Goal: Task Accomplishment & Management: Use online tool/utility

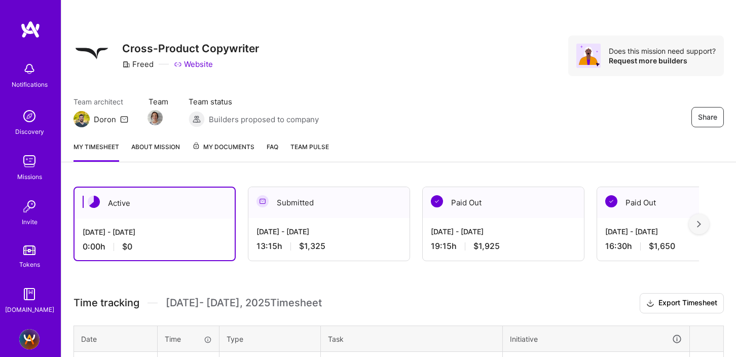
scroll to position [102, 0]
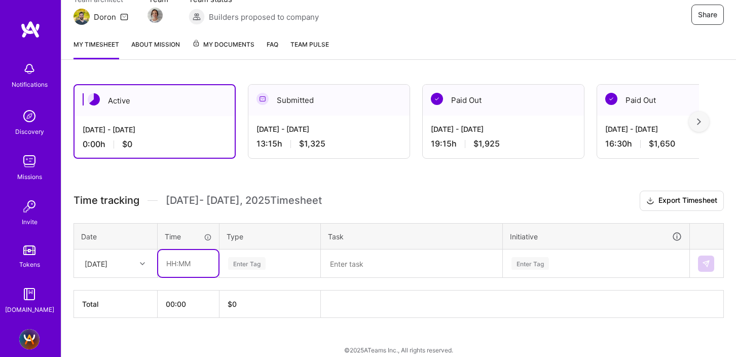
click at [168, 260] on input "text" at bounding box center [188, 263] width 60 height 27
type input "02:00"
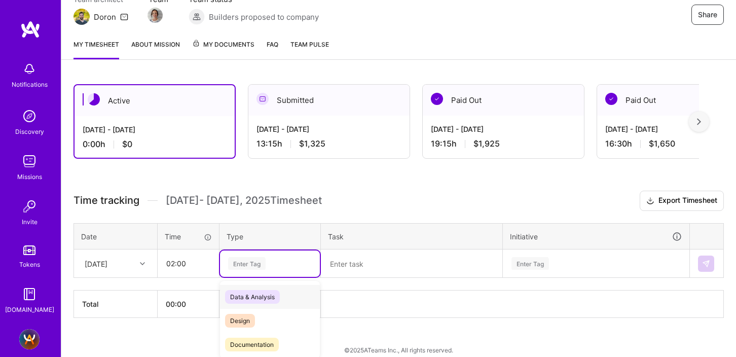
scroll to position [112, 0]
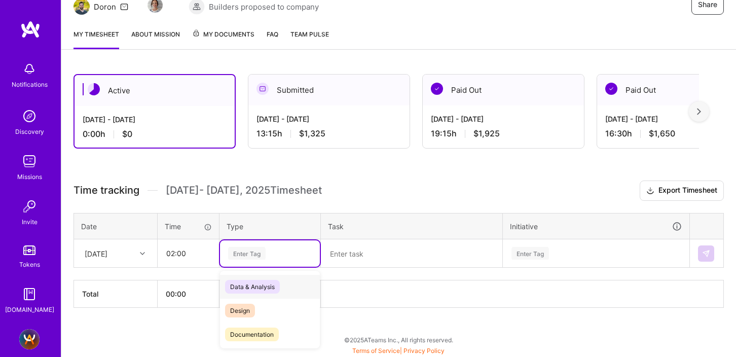
click at [259, 259] on div "Enter Tag" at bounding box center [270, 253] width 100 height 26
type input "market"
click at [245, 280] on span "Marketing" at bounding box center [244, 287] width 39 height 14
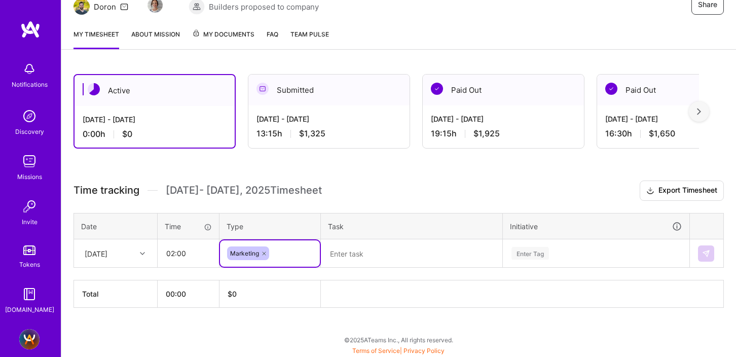
click at [341, 259] on textarea at bounding box center [411, 253] width 179 height 26
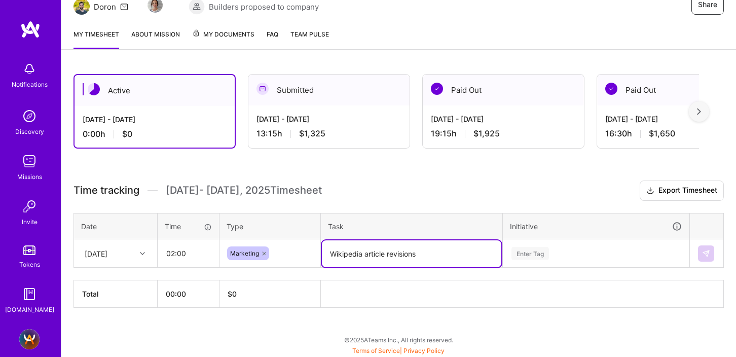
type textarea "Wikipedia article revisions"
click at [531, 250] on div "Enter Tag" at bounding box center [595, 253] width 185 height 26
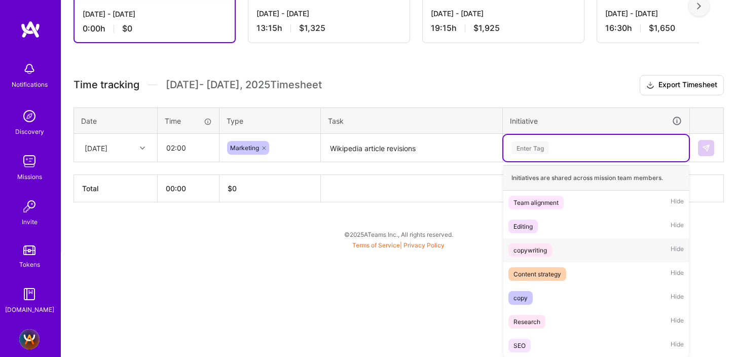
click at [533, 247] on div "copywriting" at bounding box center [529, 250] width 33 height 11
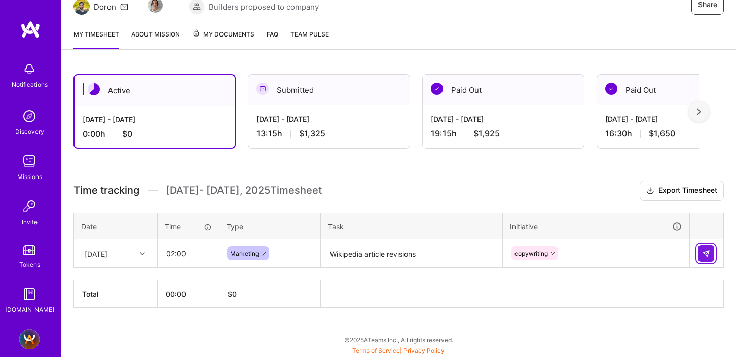
click at [704, 253] on img at bounding box center [706, 253] width 8 height 8
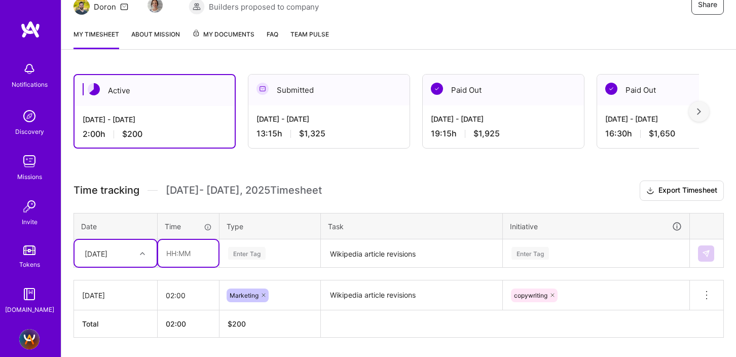
click at [171, 254] on input "text" at bounding box center [188, 253] width 60 height 27
type input "00:30"
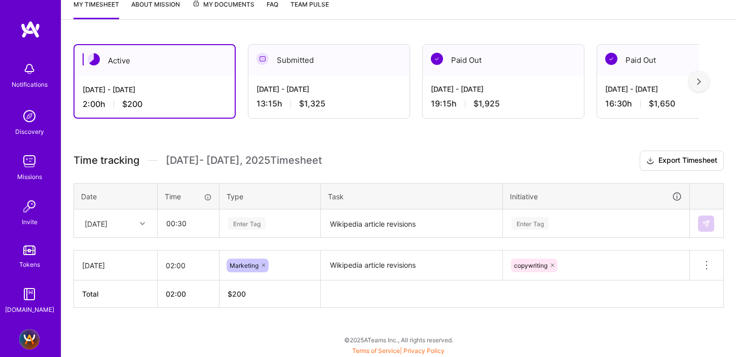
click at [234, 237] on div "Enter Tag" at bounding box center [270, 223] width 100 height 26
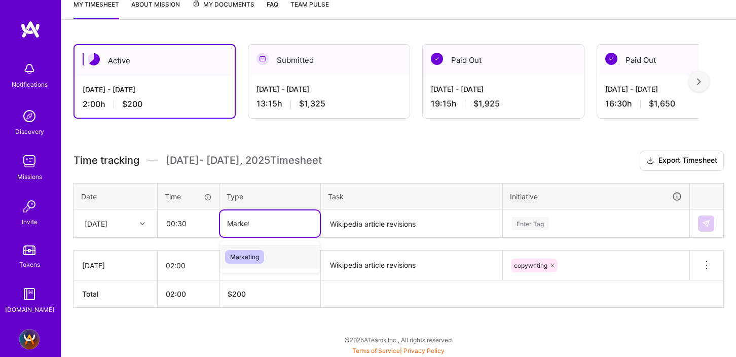
type input "Marketing"
click at [242, 257] on span "Marketing" at bounding box center [244, 257] width 39 height 14
click at [350, 227] on textarea "Wikipedia article revisions" at bounding box center [411, 223] width 179 height 27
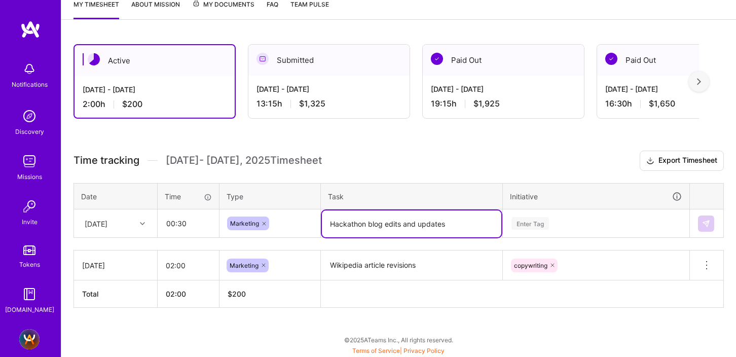
type textarea "Hackathon blog edits and updates"
click at [527, 223] on div "Enter Tag" at bounding box center [595, 223] width 185 height 26
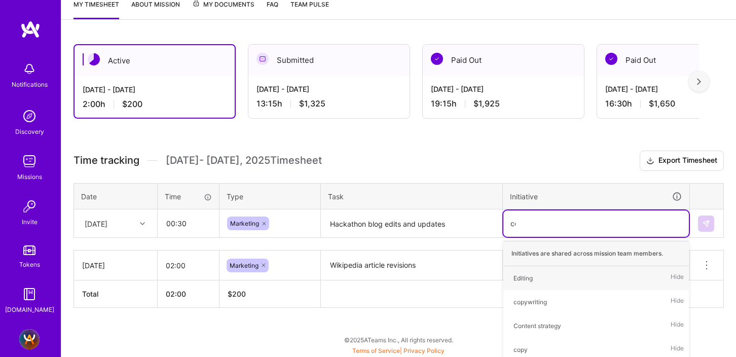
type input "copy"
click at [534, 275] on div "copywriting" at bounding box center [529, 278] width 33 height 11
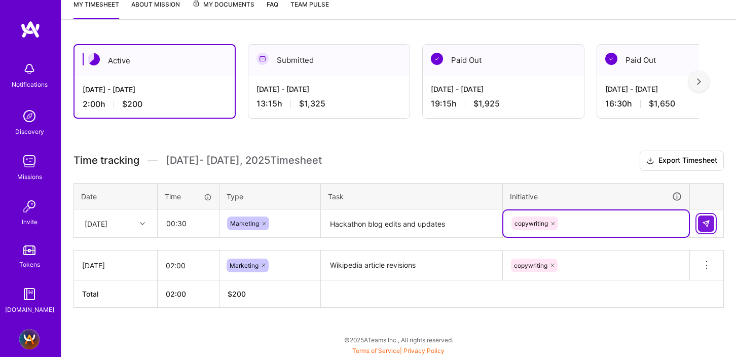
click at [704, 222] on img at bounding box center [706, 223] width 8 height 8
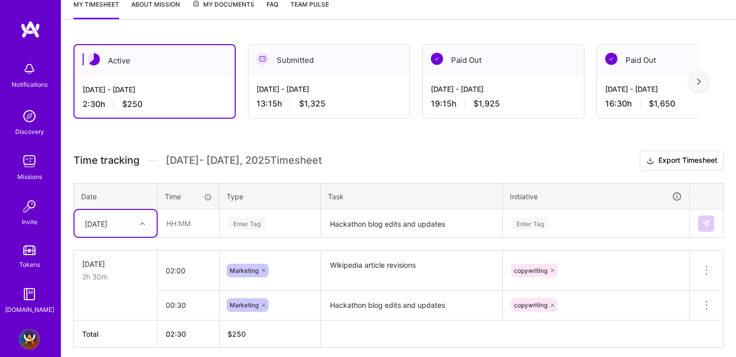
scroll to position [182, 0]
